Goal: Find specific page/section: Find specific page/section

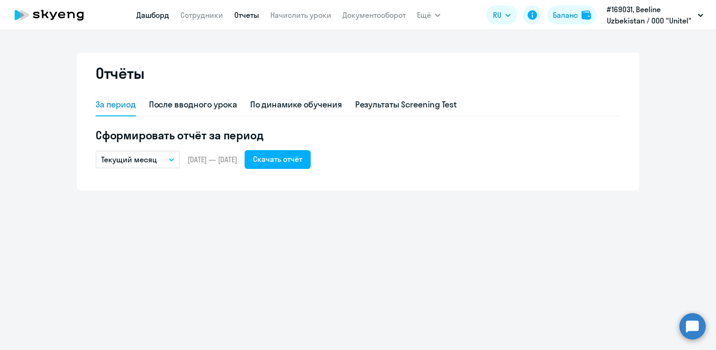
click at [150, 11] on link "Дашборд" at bounding box center [152, 14] width 33 height 9
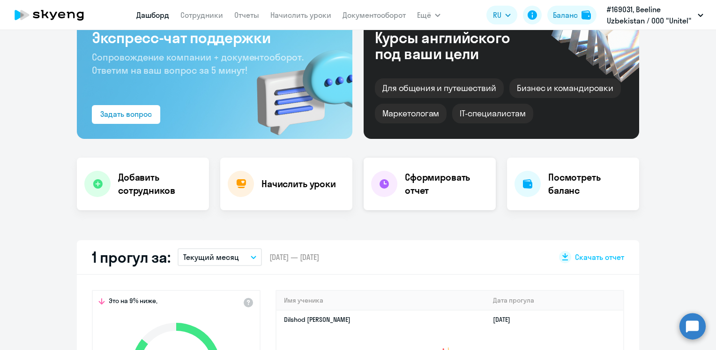
scroll to position [253, 0]
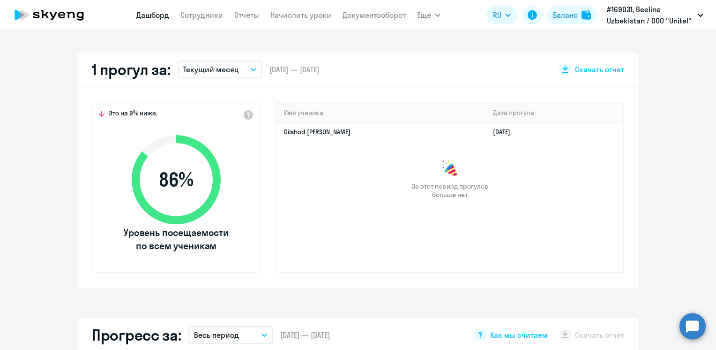
select select "30"
click at [247, 68] on button "Текущий месяц" at bounding box center [220, 69] width 84 height 18
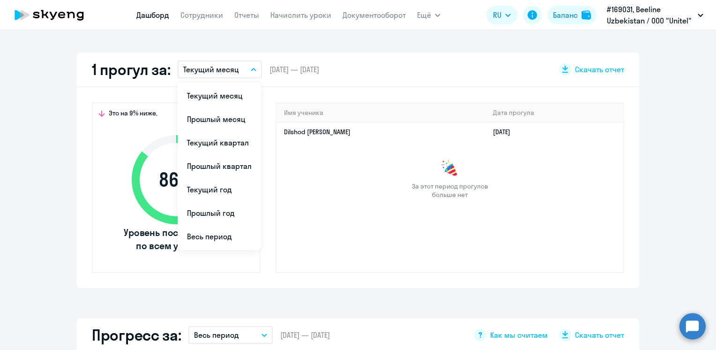
click at [563, 45] on div "Важные контакты Экспресс-чат поддержки Сопровождение компании + документооборот…" at bounding box center [358, 190] width 716 height 320
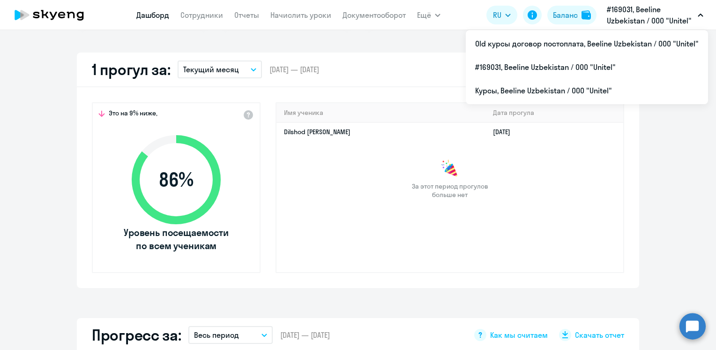
click at [653, 14] on p "#169031, Beeline Uzbekistan / ООО "Unitel"" at bounding box center [650, 15] width 87 height 23
click at [697, 16] on button "#169031, Beeline Uzbekistan / ООО "Unitel"" at bounding box center [655, 15] width 106 height 23
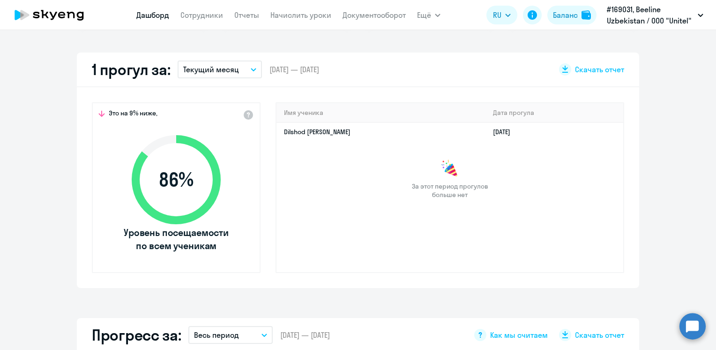
click at [697, 16] on button "#169031, Beeline Uzbekistan / ООО "Unitel"" at bounding box center [655, 15] width 106 height 23
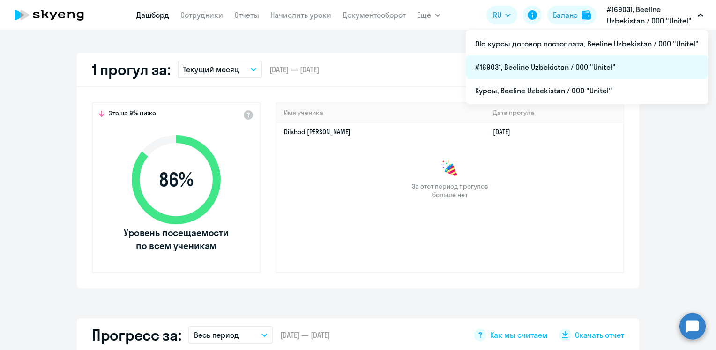
click at [583, 70] on li "#169031, Beeline Uzbekistan / ООО "Unitel"" at bounding box center [587, 66] width 242 height 23
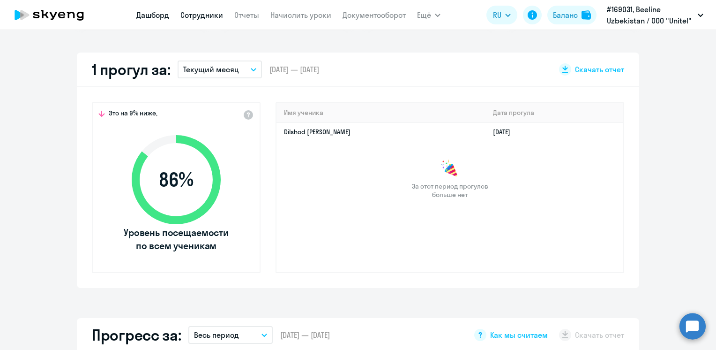
click at [203, 10] on link "Сотрудники" at bounding box center [201, 14] width 43 height 9
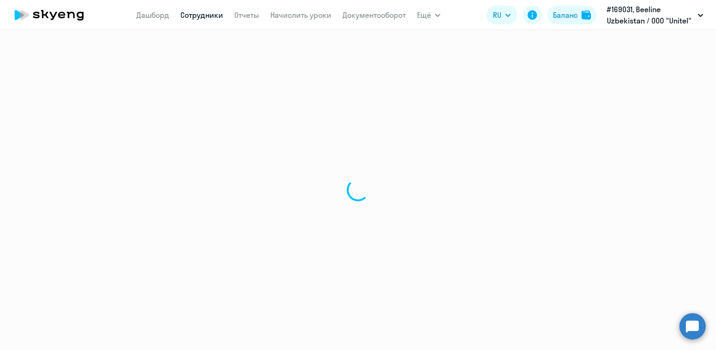
select select "30"
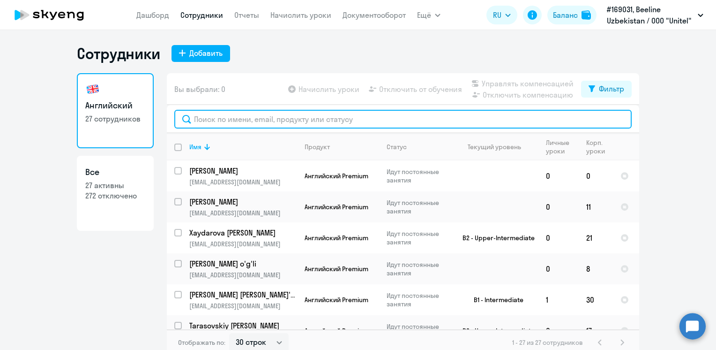
click at [339, 119] on input "text" at bounding box center [403, 119] width 458 height 19
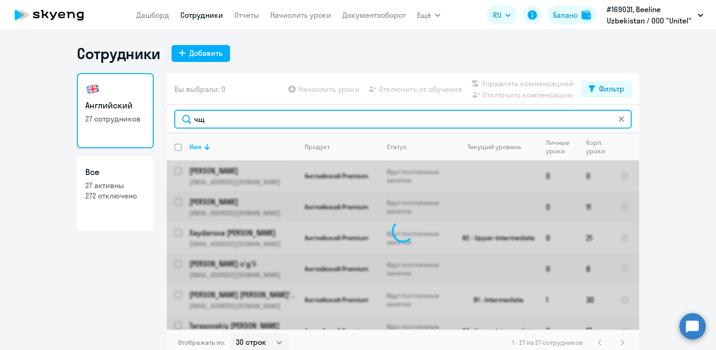
type input "ч"
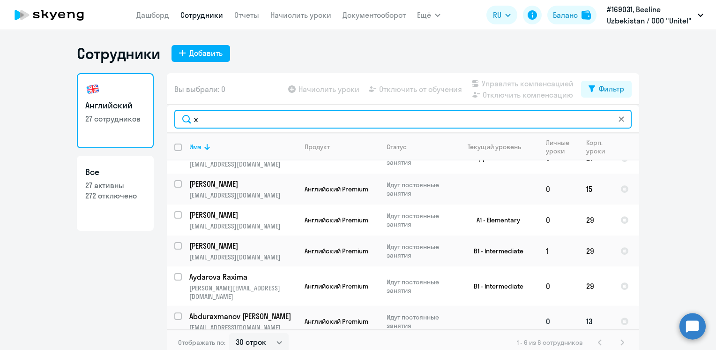
scroll to position [6, 0]
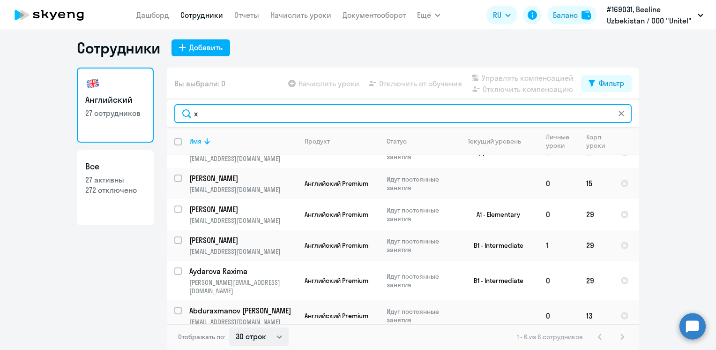
type input "x"
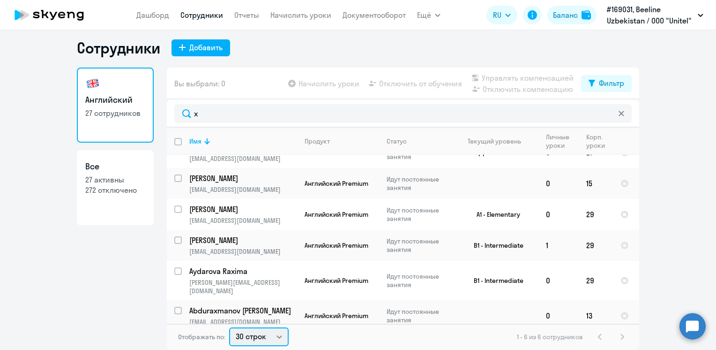
click at [271, 335] on select "30 строк 50 строк 100 строк" at bounding box center [259, 336] width 60 height 19
select select "50"
click at [229, 327] on select "30 строк 50 строк 100 строк" at bounding box center [259, 336] width 60 height 19
